Goal: Check status: Check status

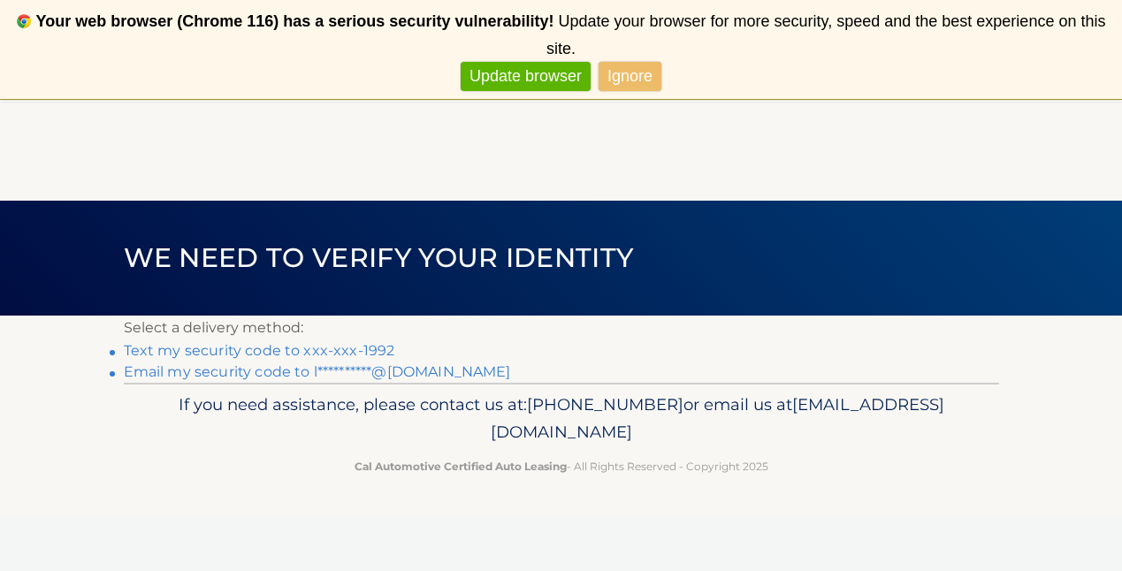
click at [337, 350] on link "Text my security code to xxx-xxx-1992" at bounding box center [259, 350] width 271 height 17
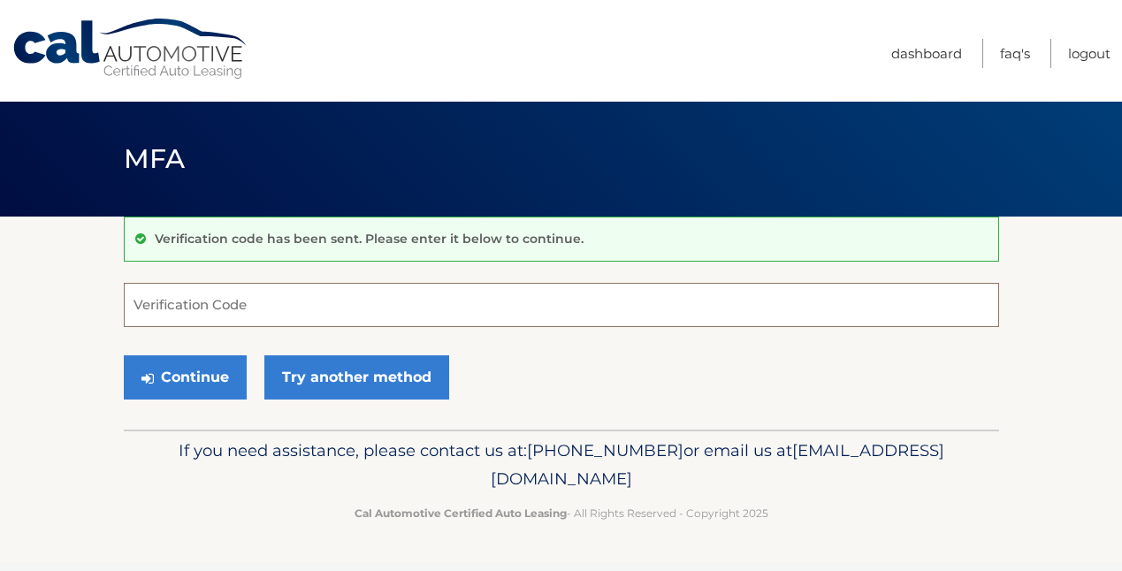
click at [354, 305] on input "Verification Code" at bounding box center [561, 305] width 875 height 44
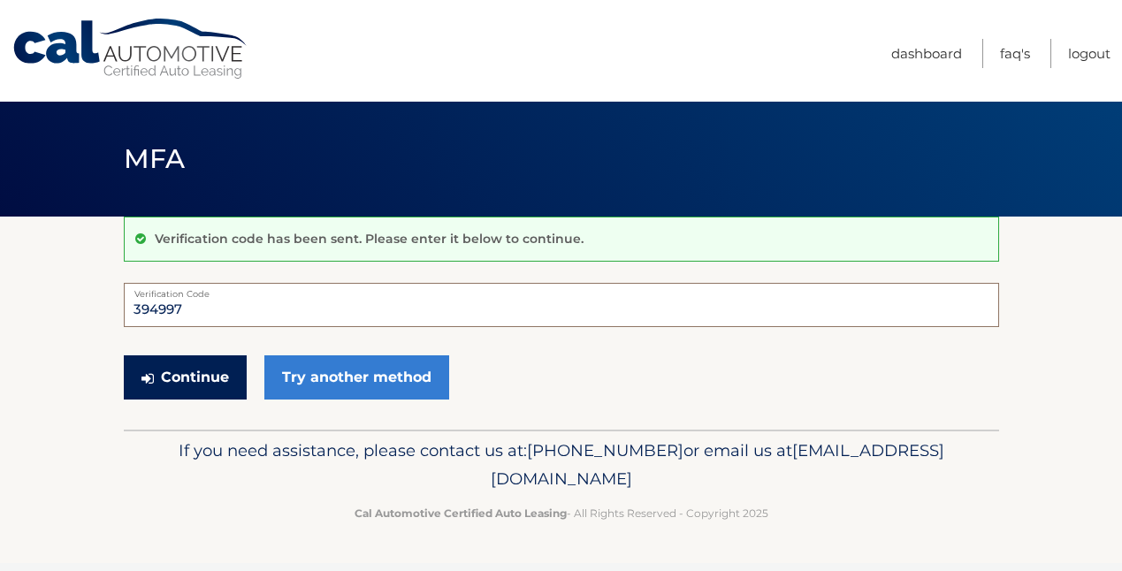
type input "394997"
click at [220, 378] on button "Continue" at bounding box center [185, 377] width 123 height 44
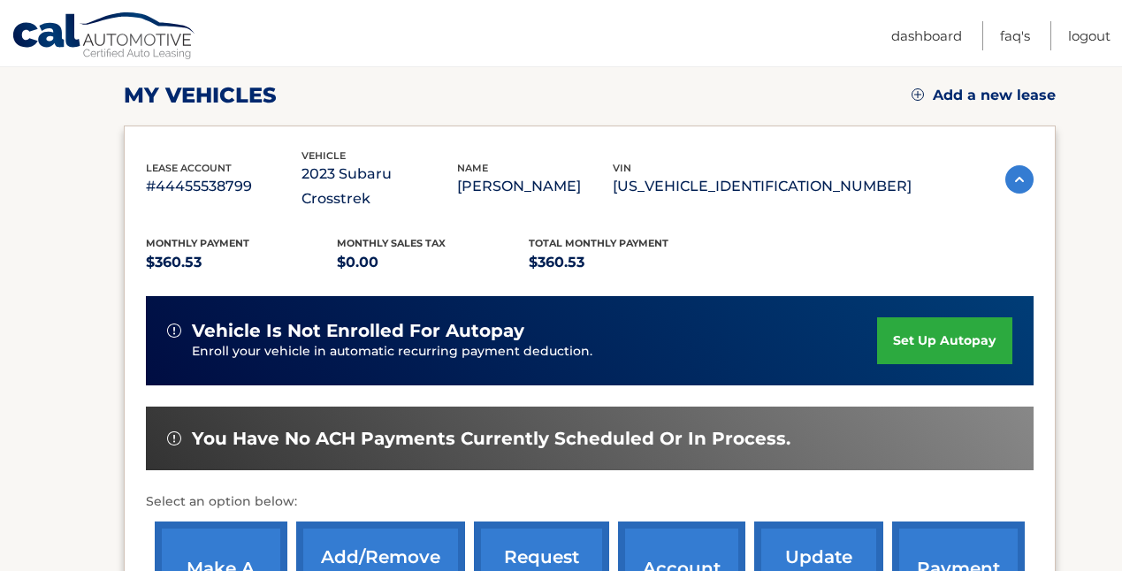
scroll to position [364, 0]
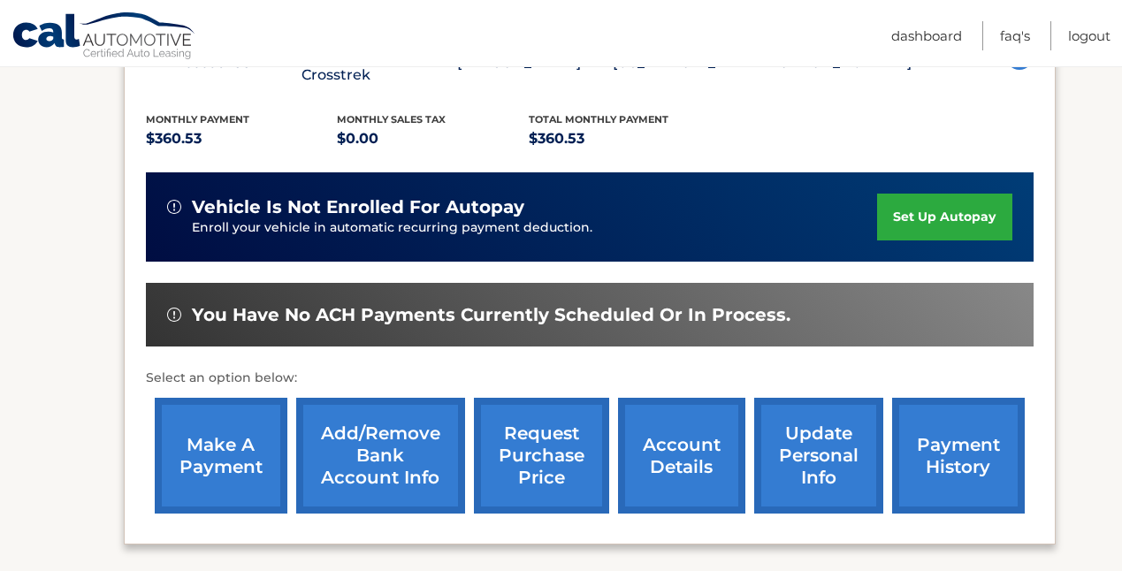
click at [643, 451] on link "account details" at bounding box center [681, 456] width 127 height 116
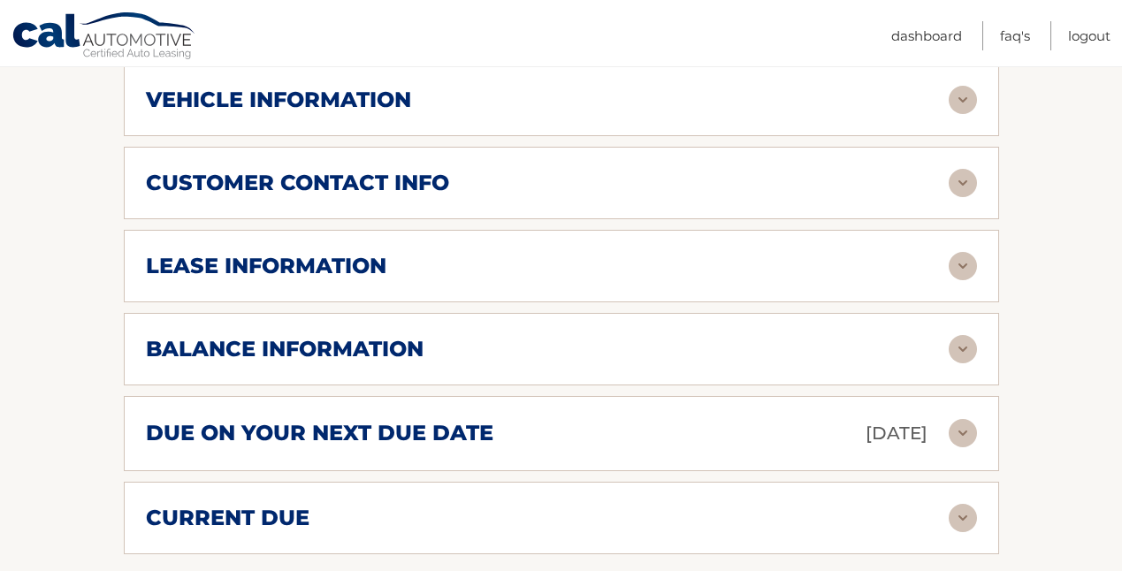
scroll to position [903, 0]
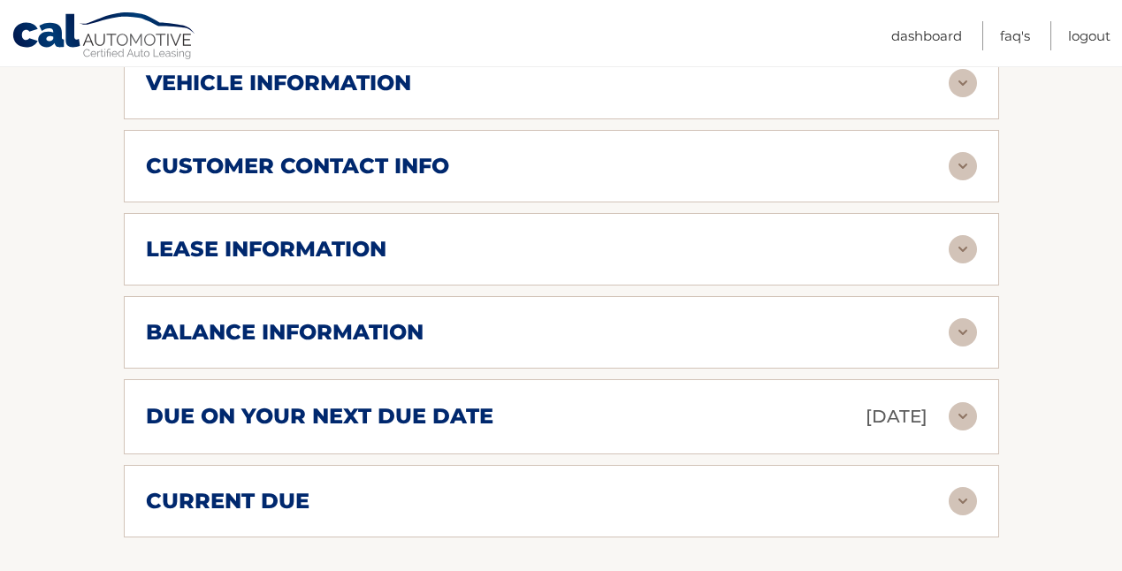
click at [491, 240] on div "lease information Contract Start Date [DATE] Term 39 Maturity Date [DATE] Start…" at bounding box center [561, 249] width 875 height 72
click at [959, 235] on img at bounding box center [962, 249] width 28 height 28
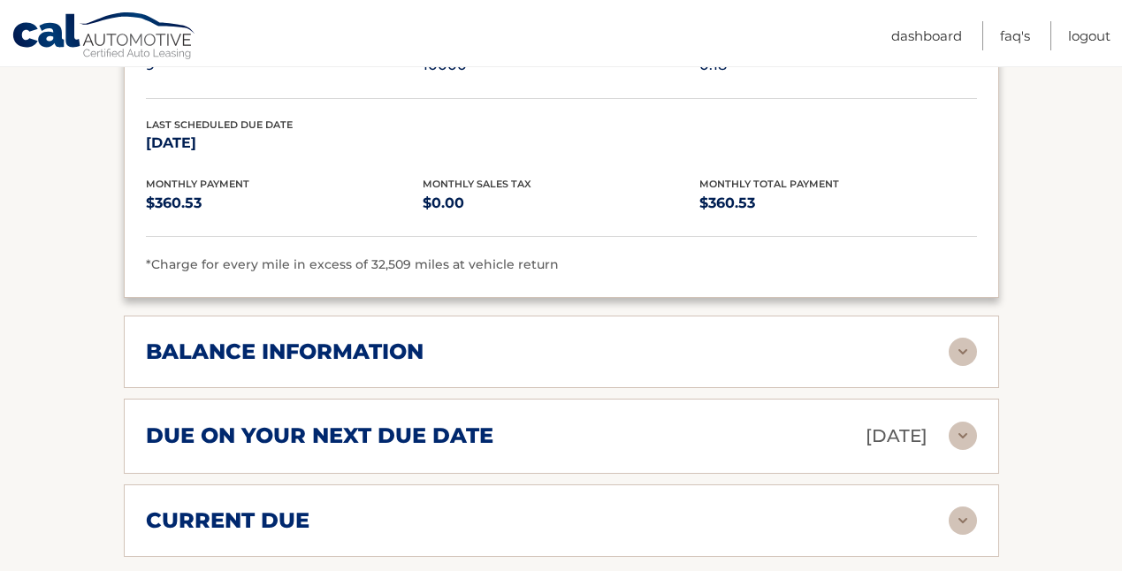
scroll to position [1312, 0]
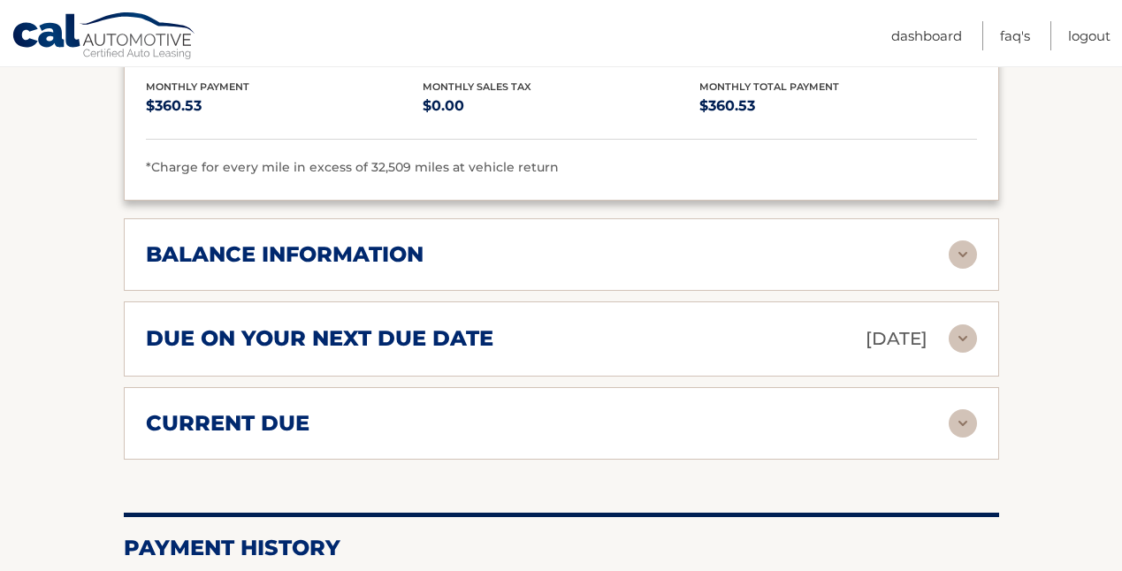
click at [860, 241] on div "balance information" at bounding box center [547, 254] width 803 height 27
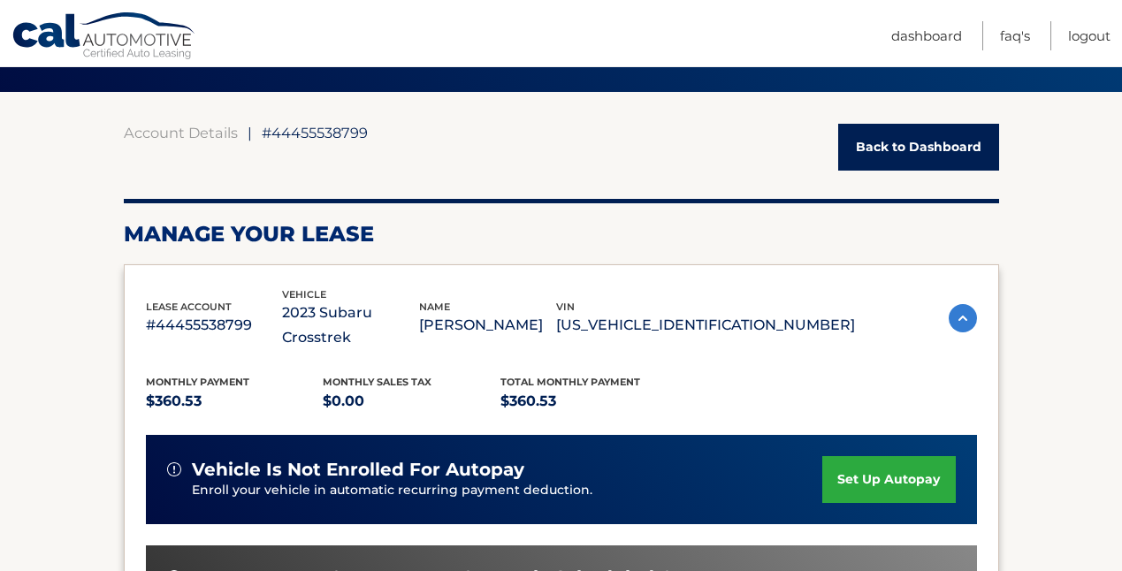
scroll to position [0, 0]
